Goal: Ask a question

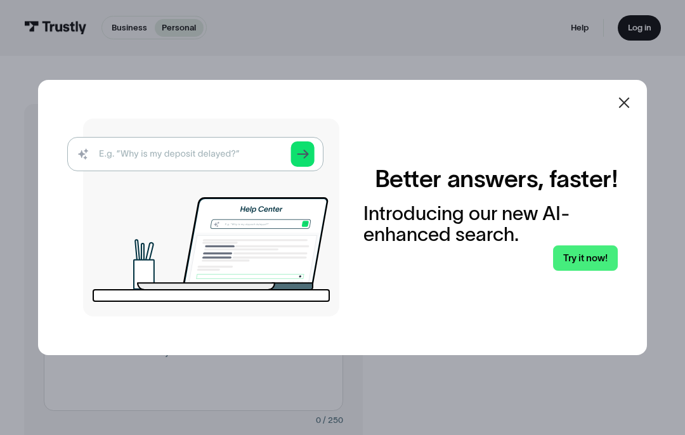
click at [627, 110] on icon at bounding box center [624, 102] width 15 height 15
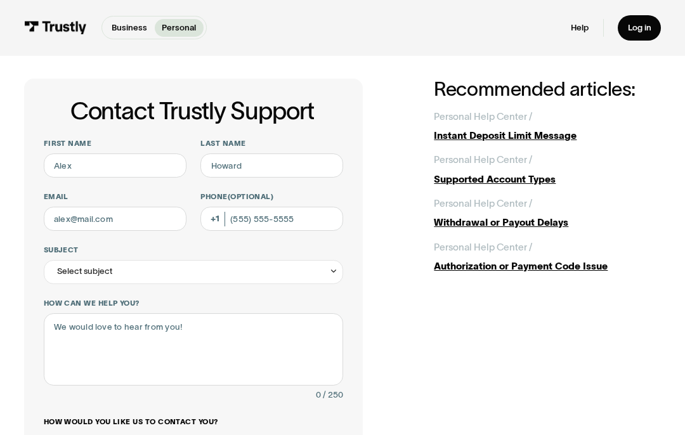
scroll to position [25, 0]
click at [70, 165] on input "First name" at bounding box center [115, 166] width 143 height 24
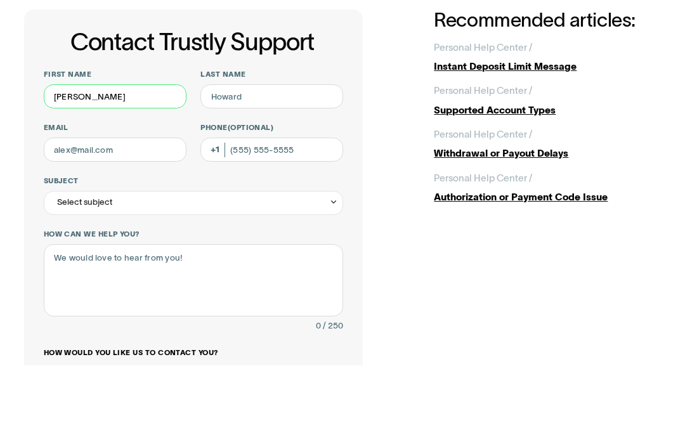
type input "[PERSON_NAME]"
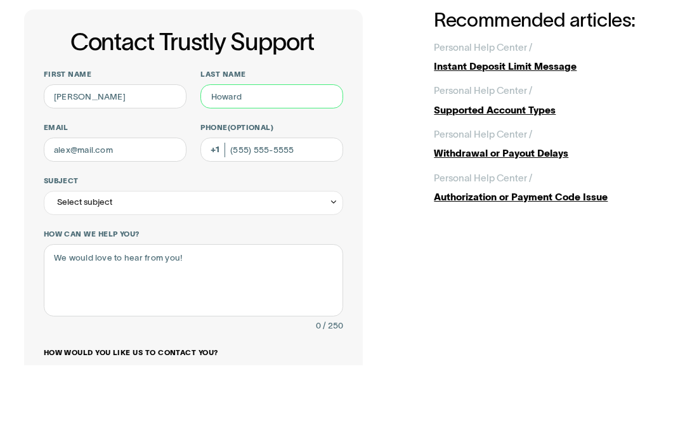
click at [227, 154] on input "Last name" at bounding box center [271, 166] width 143 height 24
type input "[PERSON_NAME]"
click at [79, 207] on input "Email" at bounding box center [115, 219] width 143 height 24
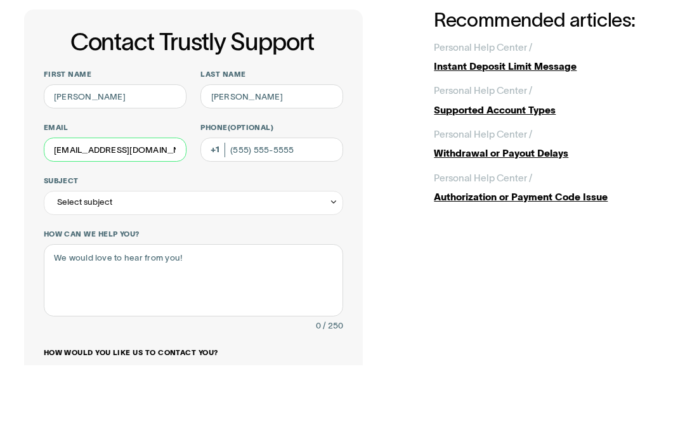
type input "[EMAIL_ADDRESS][DOMAIN_NAME]"
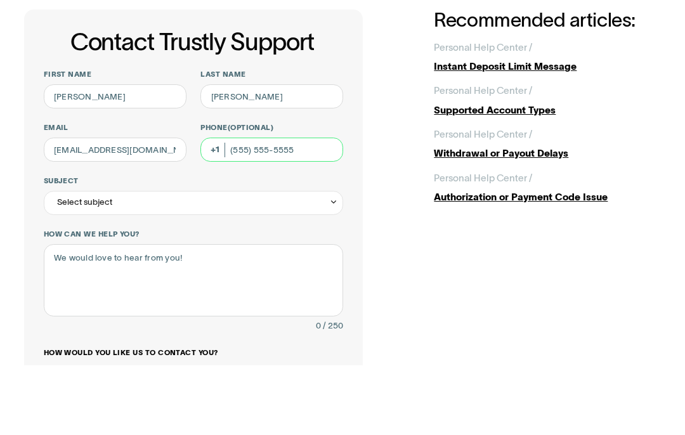
click at [237, 207] on input "Phone (Optional)" at bounding box center [271, 219] width 143 height 24
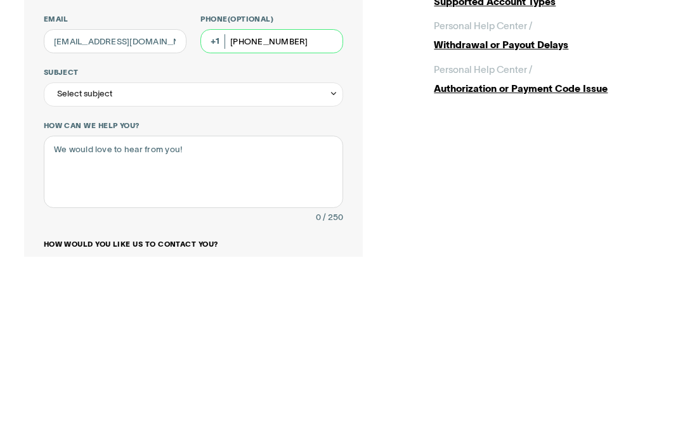
type input "[PHONE_NUMBER]"
click at [77, 265] on div "Select subject" at bounding box center [84, 272] width 55 height 15
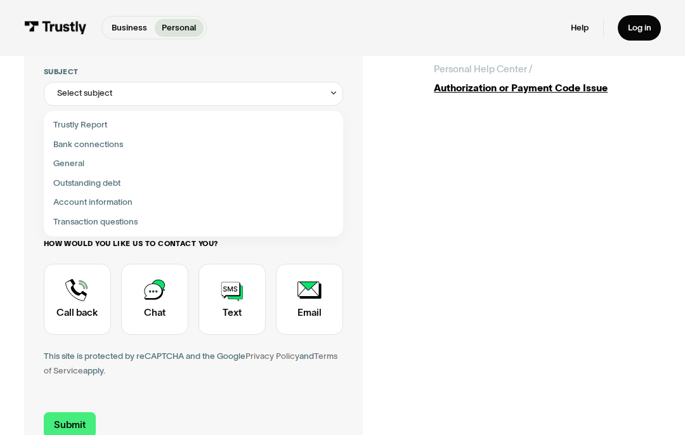
click at [135, 223] on div "Contact Trustly Support" at bounding box center [193, 223] width 291 height 20
type input "**********"
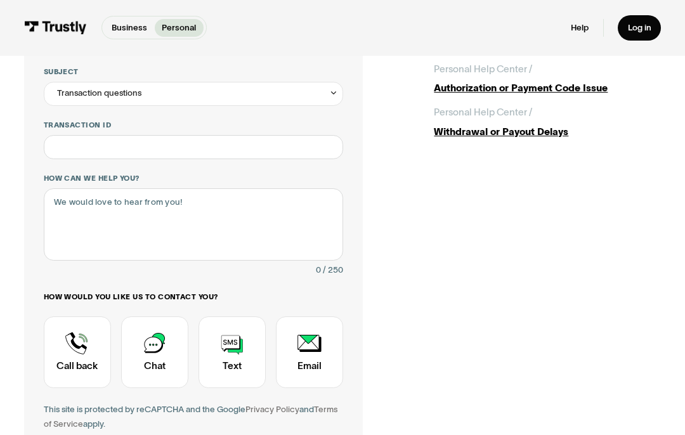
click at [164, 361] on div "Contact Trustly Support" at bounding box center [154, 352] width 67 height 71
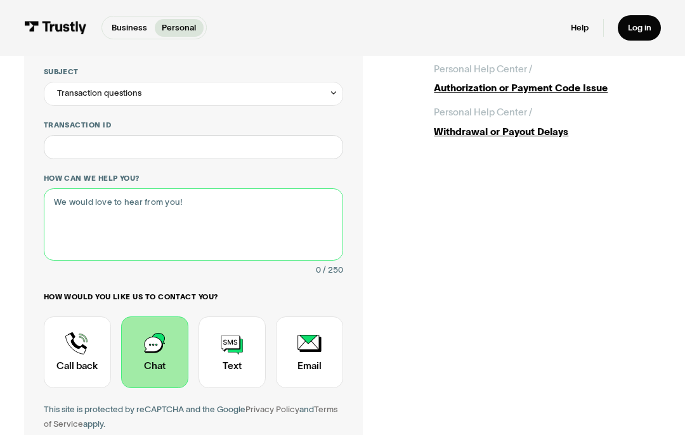
click at [77, 219] on textarea "How can we help you?" at bounding box center [194, 224] width 300 height 72
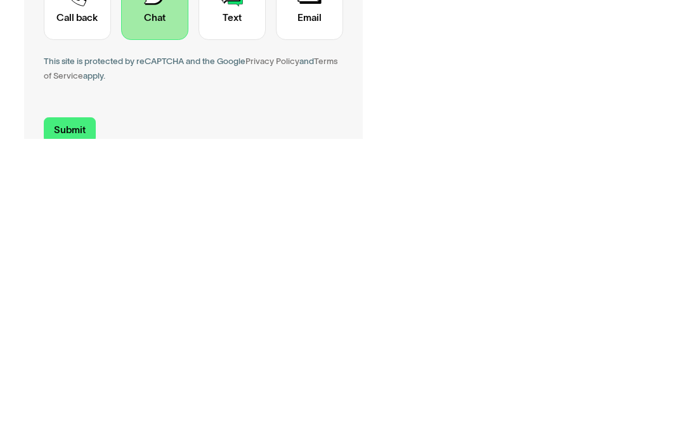
scroll to position [266, 0]
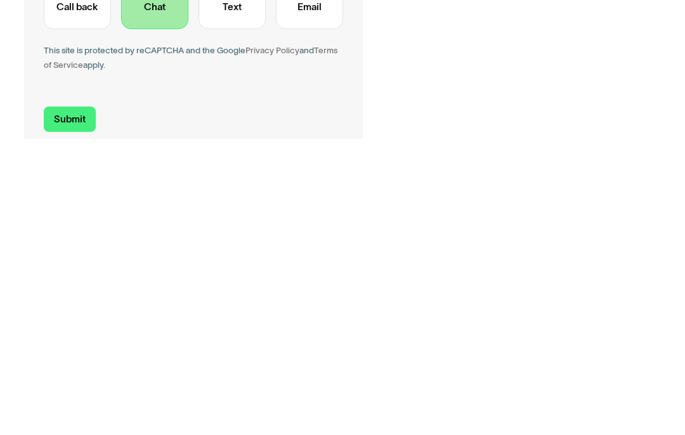
type textarea "I accidentally canceled my banking account with SugarHouse Casino & now cannot …"
click at [76, 403] on input "Submit" at bounding box center [70, 415] width 53 height 25
type input "[PHONE_NUMBER]"
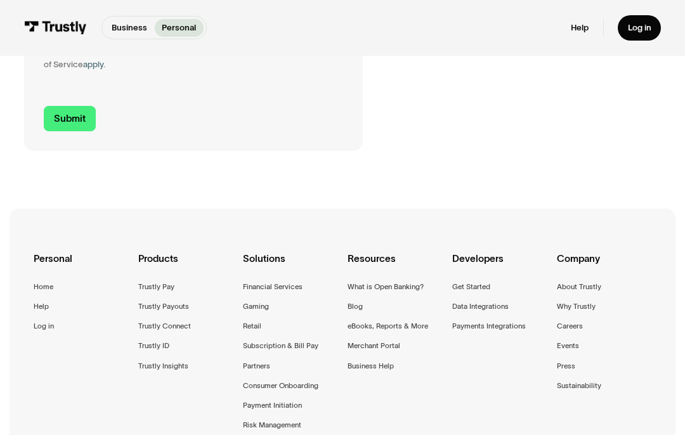
click at [77, 121] on input "Submit" at bounding box center [70, 118] width 53 height 25
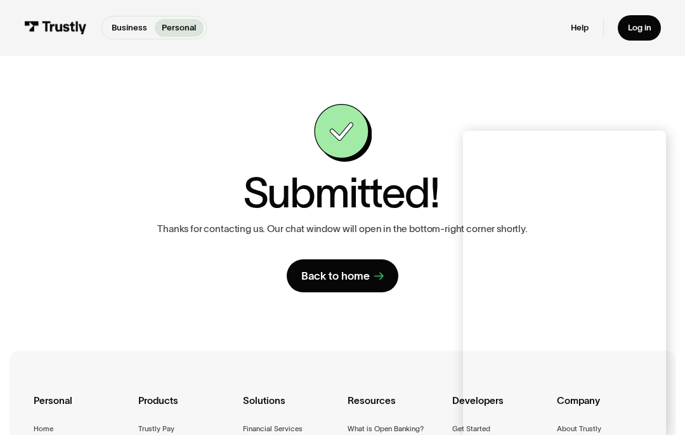
scroll to position [0, 0]
click at [418, 79] on div "**********" at bounding box center [342, 199] width 637 height 286
